Goal: Information Seeking & Learning: Learn about a topic

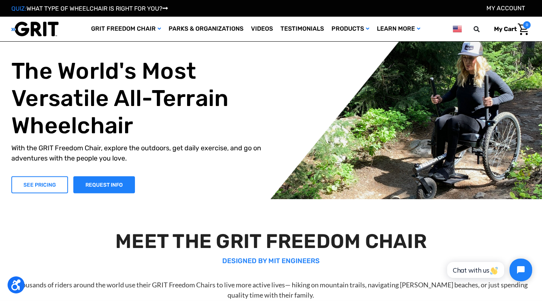
click at [52, 183] on link "SEE PRICING" at bounding box center [39, 184] width 57 height 17
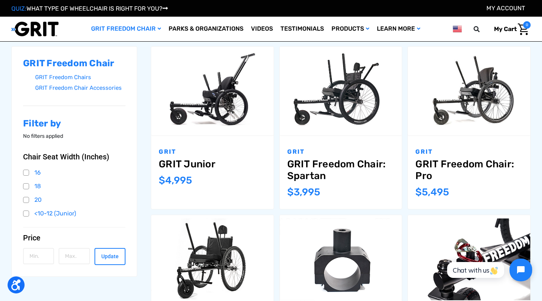
click at [431, 174] on link "GRIT Freedom Chair: Pro" at bounding box center [469, 169] width 107 height 23
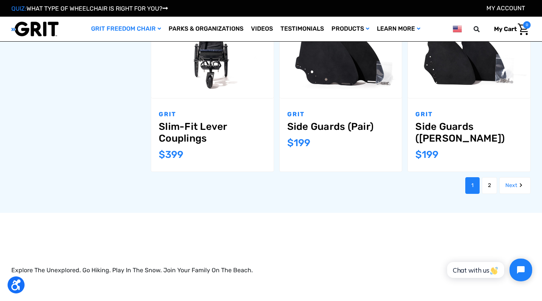
scroll to position [833, 0]
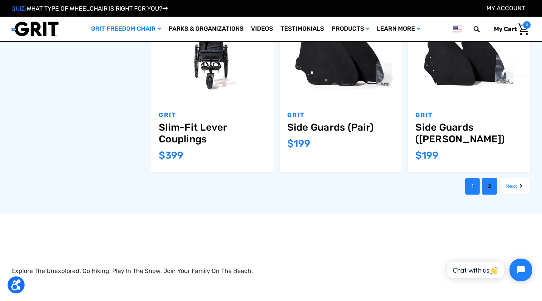
click at [490, 178] on link "2" at bounding box center [489, 186] width 15 height 17
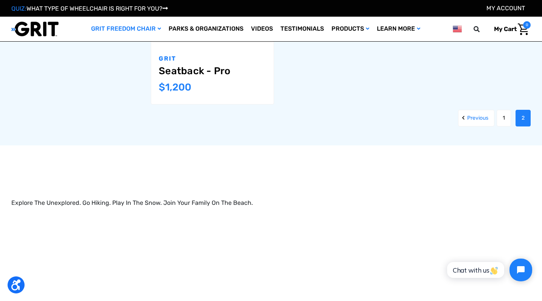
scroll to position [878, 0]
click at [501, 115] on link "1" at bounding box center [504, 118] width 14 height 17
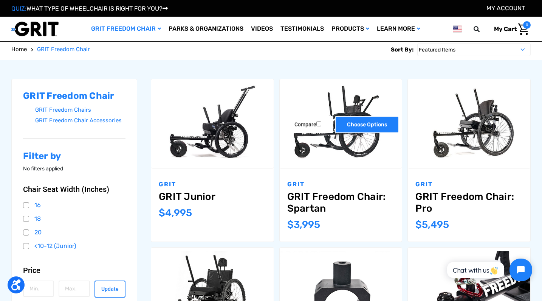
scroll to position [87, 0]
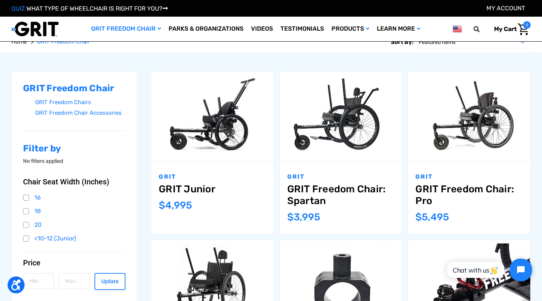
click at [319, 200] on link "GRIT Freedom Chair: Spartan" at bounding box center [340, 194] width 107 height 23
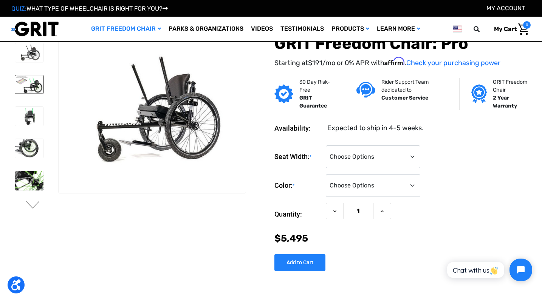
click at [28, 82] on img at bounding box center [29, 84] width 28 height 18
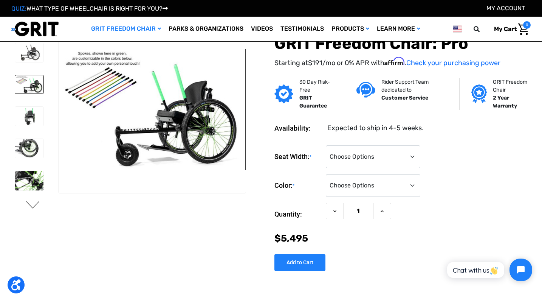
click at [31, 209] on button "Next" at bounding box center [33, 205] width 16 height 9
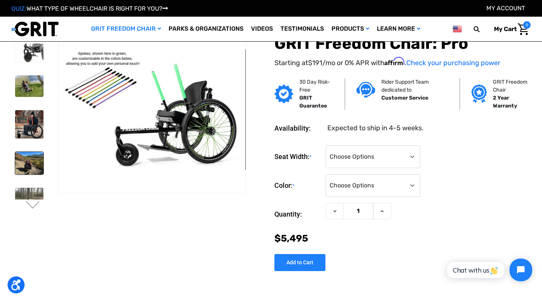
click at [30, 163] on img at bounding box center [29, 163] width 28 height 23
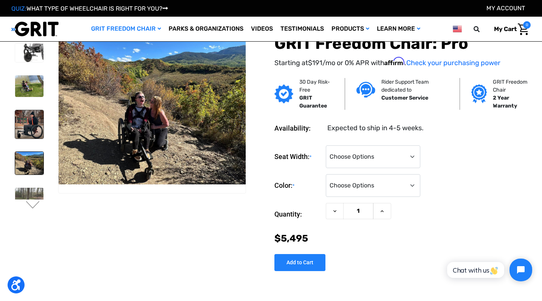
click at [30, 132] on img at bounding box center [29, 124] width 28 height 28
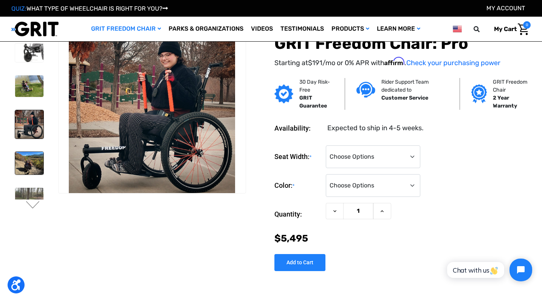
click at [34, 171] on img at bounding box center [29, 163] width 28 height 23
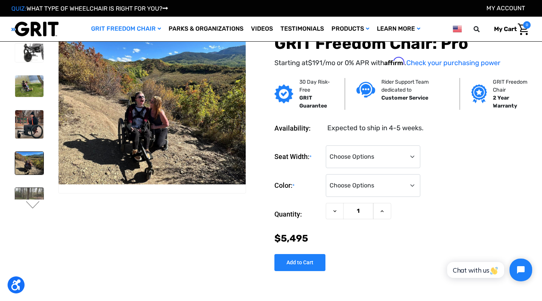
click at [34, 188] on img at bounding box center [29, 203] width 28 height 30
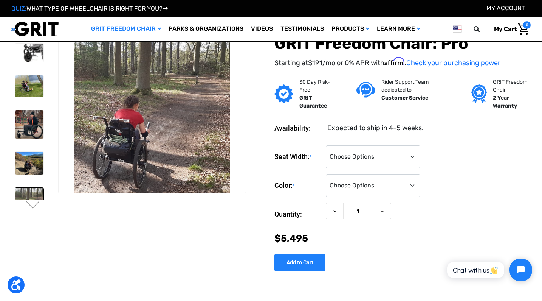
click at [167, 10] on icon at bounding box center [165, 8] width 5 height 6
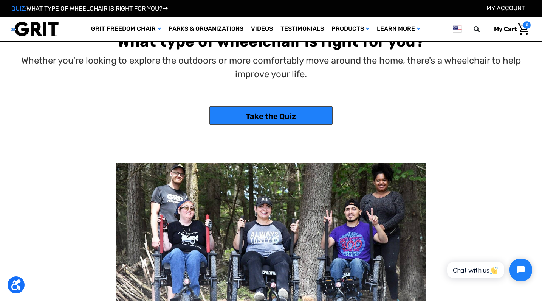
click at [306, 116] on link "Take the Quiz" at bounding box center [271, 115] width 124 height 19
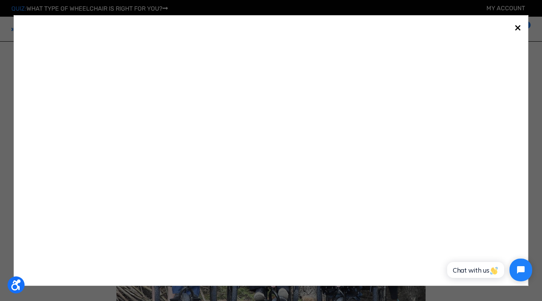
click at [516, 26] on span "×" at bounding box center [518, 27] width 7 height 14
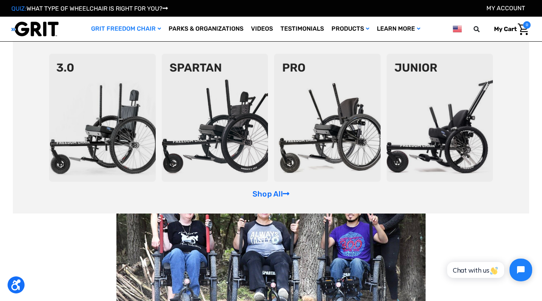
click at [320, 126] on img at bounding box center [327, 118] width 107 height 128
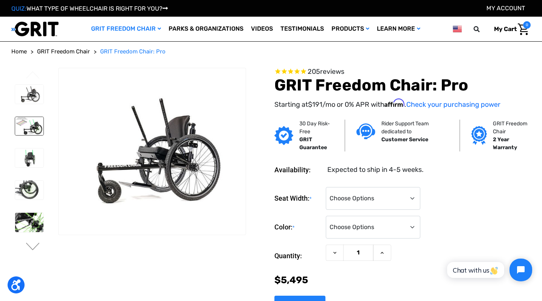
click at [26, 128] on img at bounding box center [29, 126] width 28 height 18
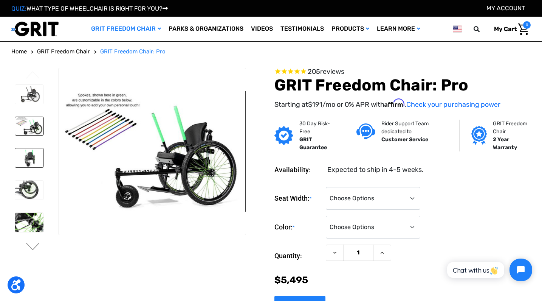
click at [27, 150] on img at bounding box center [29, 157] width 28 height 19
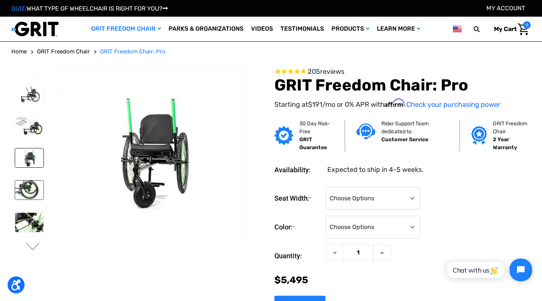
click at [28, 183] on img at bounding box center [29, 189] width 28 height 19
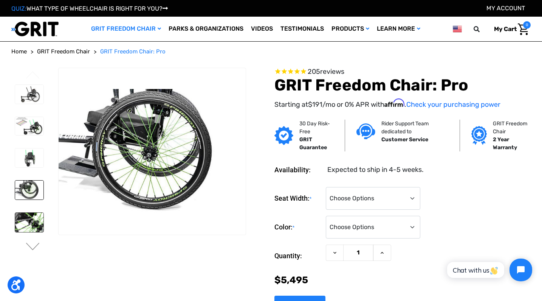
click at [30, 217] on img at bounding box center [29, 221] width 28 height 19
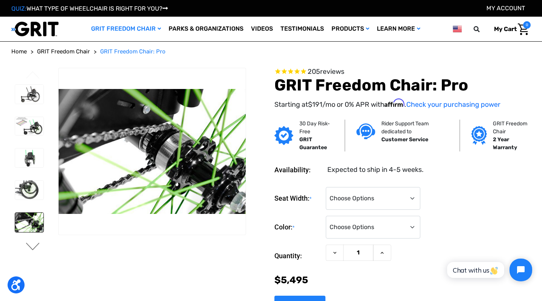
click at [32, 245] on button "Next" at bounding box center [33, 246] width 16 height 9
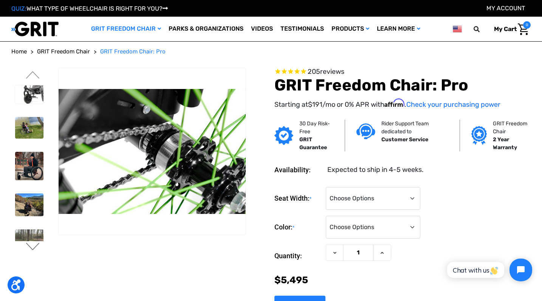
click at [32, 245] on button "Next" at bounding box center [33, 246] width 16 height 9
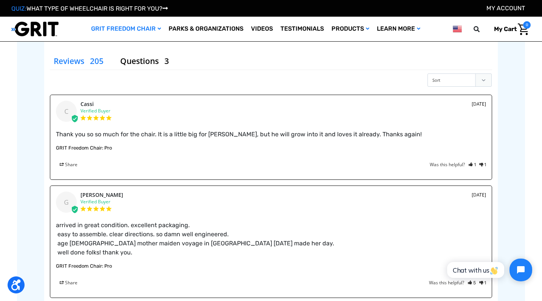
scroll to position [1178, 0]
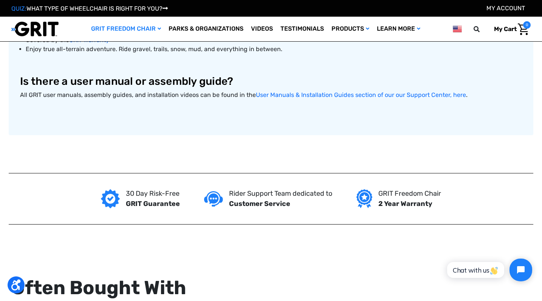
scroll to position [485, 0]
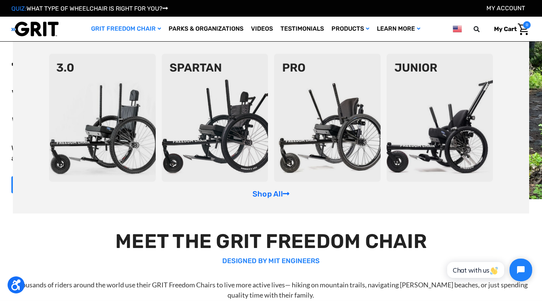
click at [123, 95] on img at bounding box center [102, 118] width 107 height 128
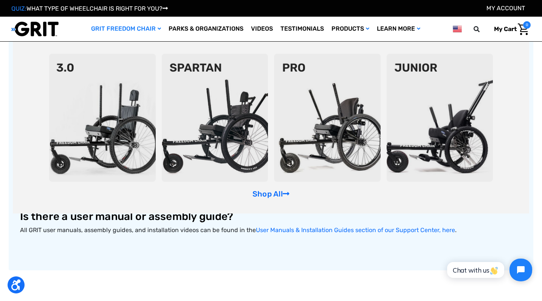
click at [209, 122] on img at bounding box center [215, 118] width 107 height 128
